Goal: Navigation & Orientation: Go to known website

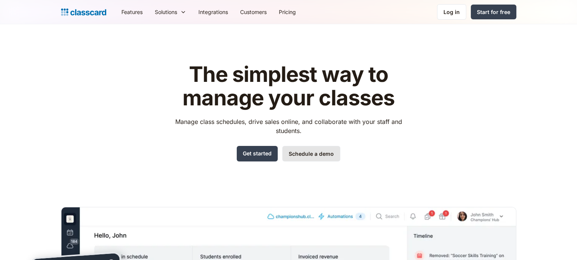
click at [317, 157] on link "Schedule a demo" at bounding box center [311, 154] width 58 height 16
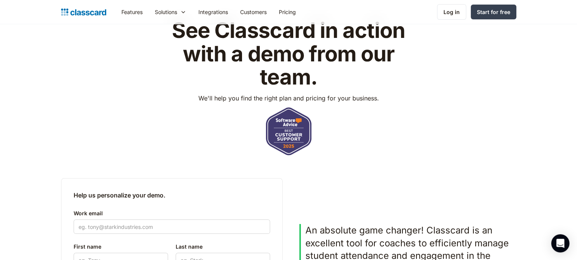
scroll to position [38, 0]
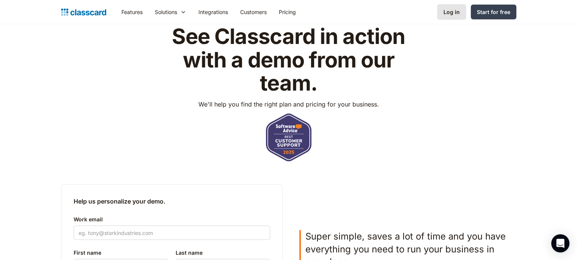
click at [453, 11] on div "Log in" at bounding box center [451, 12] width 16 height 8
